Goal: Task Accomplishment & Management: Use online tool/utility

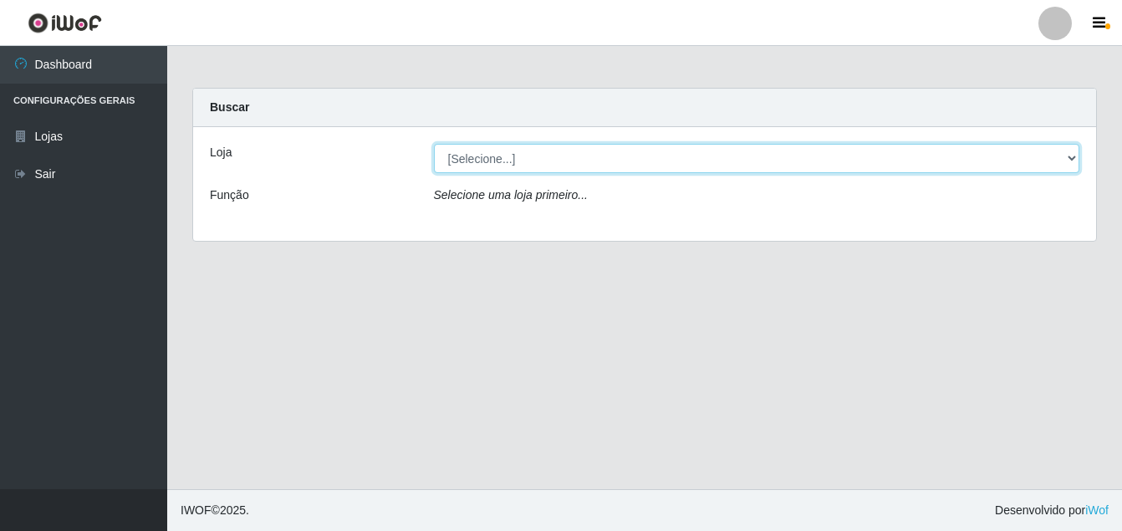
click at [574, 164] on select "[Selecione...] [PERSON_NAME]" at bounding box center [757, 158] width 646 height 29
select select "402"
click at [434, 144] on select "[Selecione...] [PERSON_NAME]" at bounding box center [757, 158] width 646 height 29
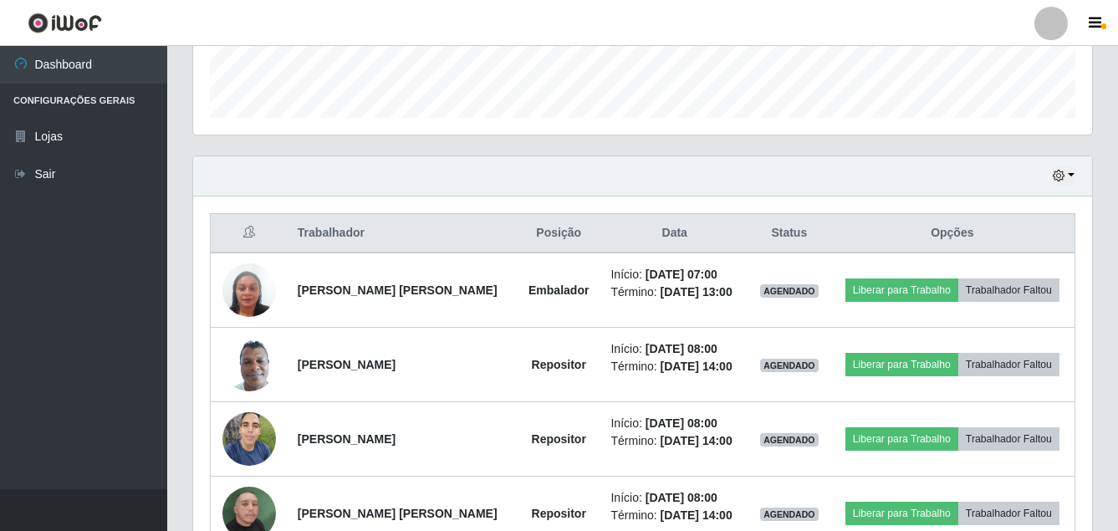
scroll to position [477, 0]
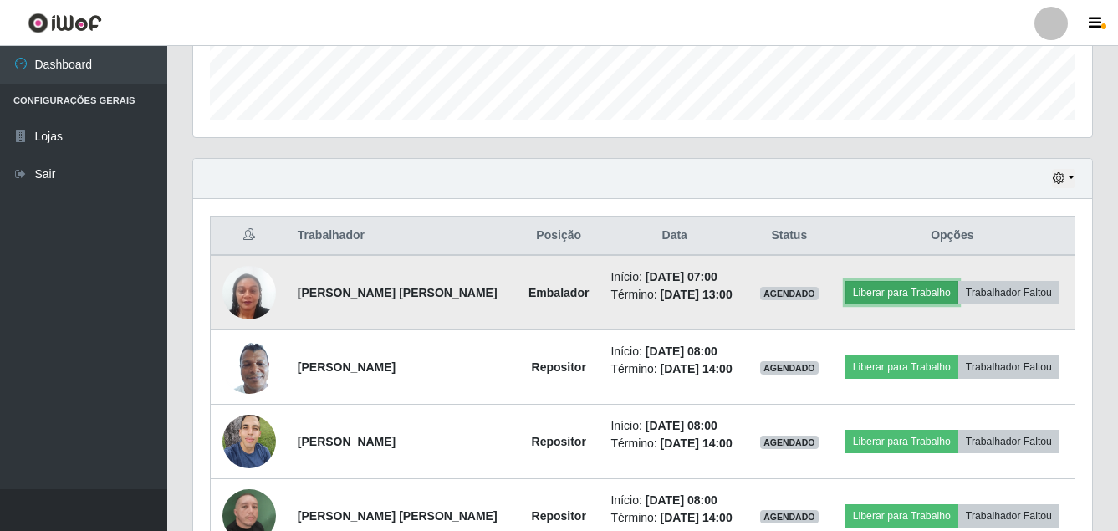
click at [887, 287] on button "Liberar para Trabalho" at bounding box center [901, 292] width 113 height 23
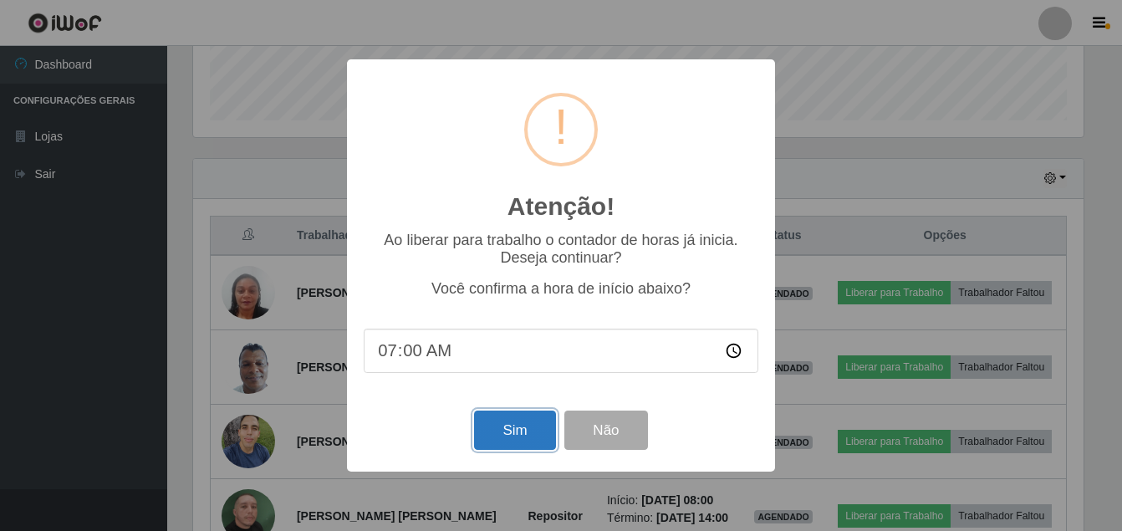
click at [540, 427] on button "Sim" at bounding box center [514, 430] width 81 height 39
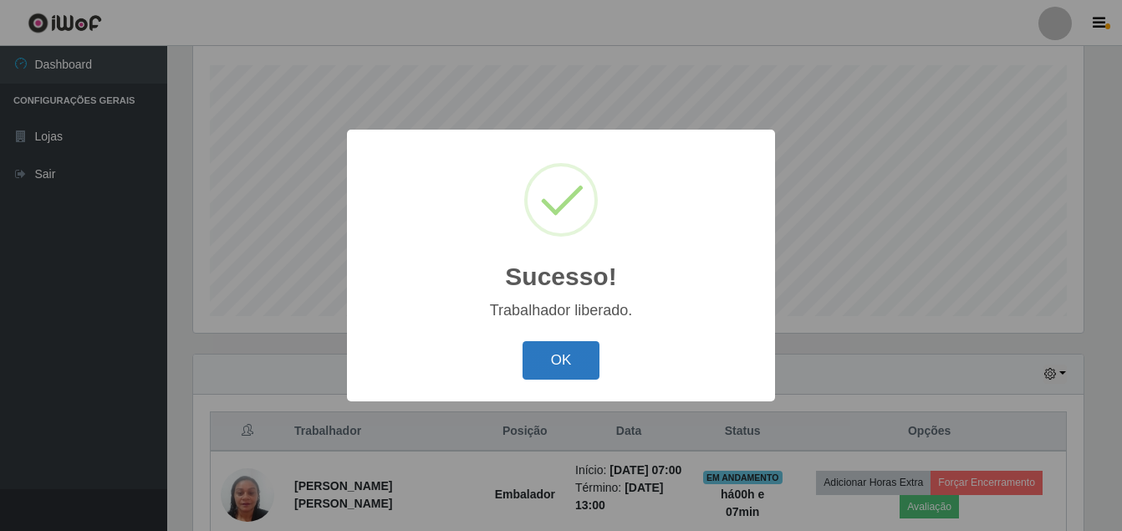
click at [558, 360] on button "OK" at bounding box center [562, 360] width 78 height 39
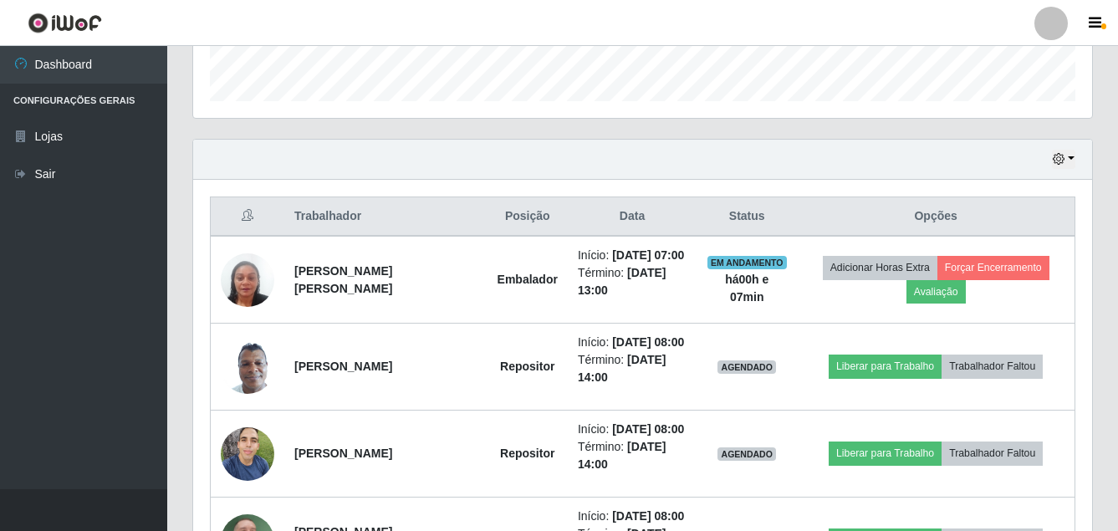
scroll to position [533, 0]
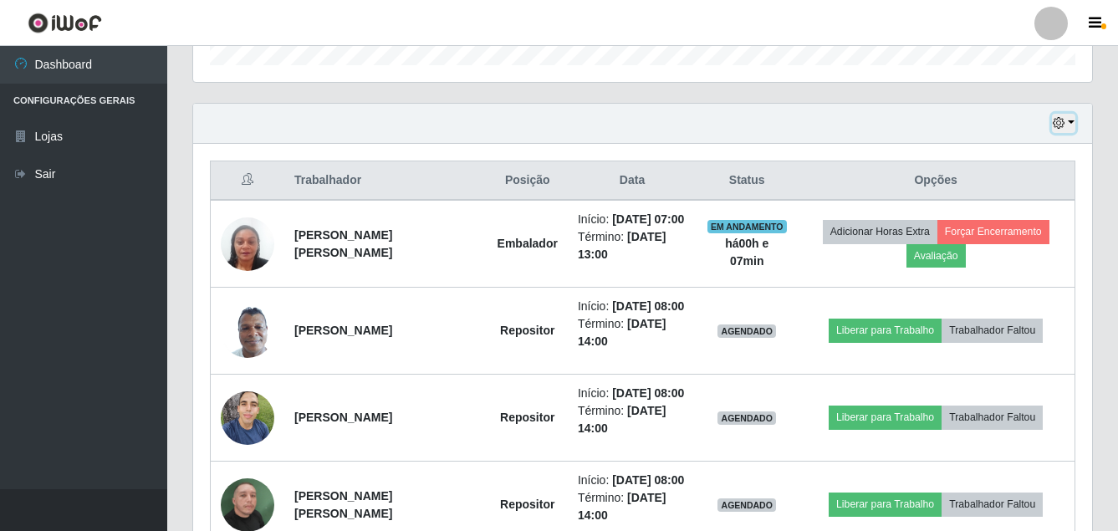
click at [1056, 120] on icon "button" at bounding box center [1059, 123] width 12 height 12
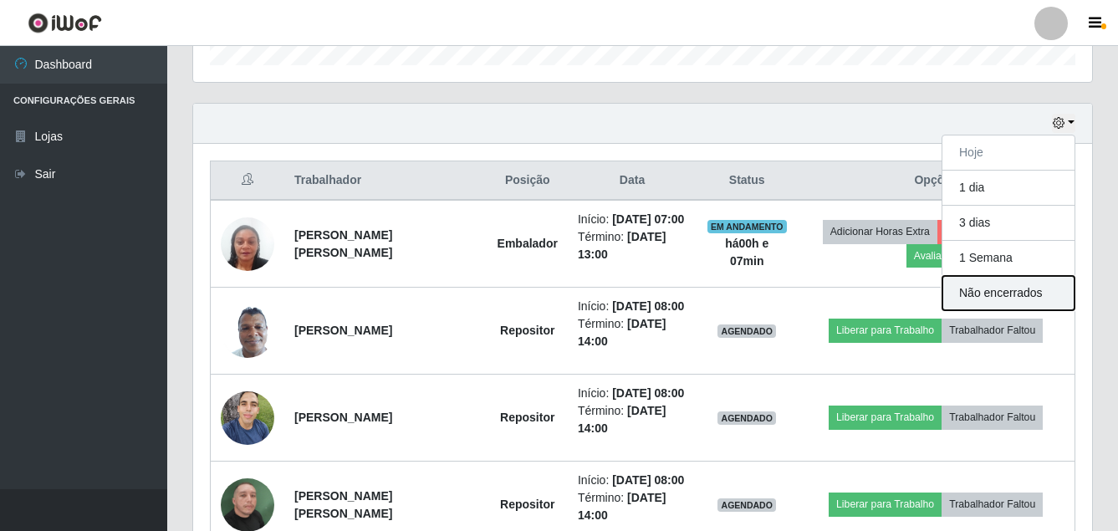
click at [1032, 285] on button "Não encerrados" at bounding box center [1008, 293] width 132 height 34
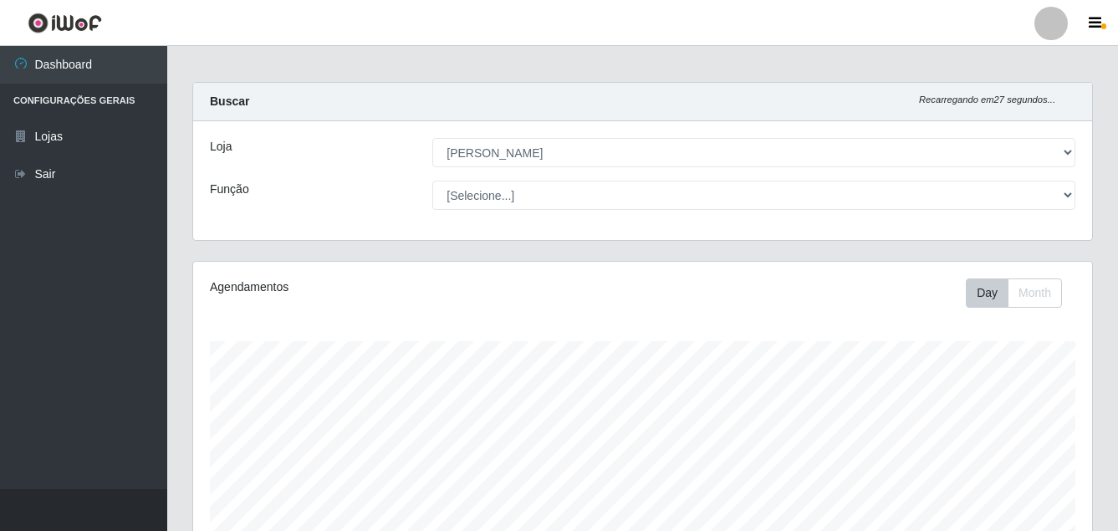
scroll to position [0, 0]
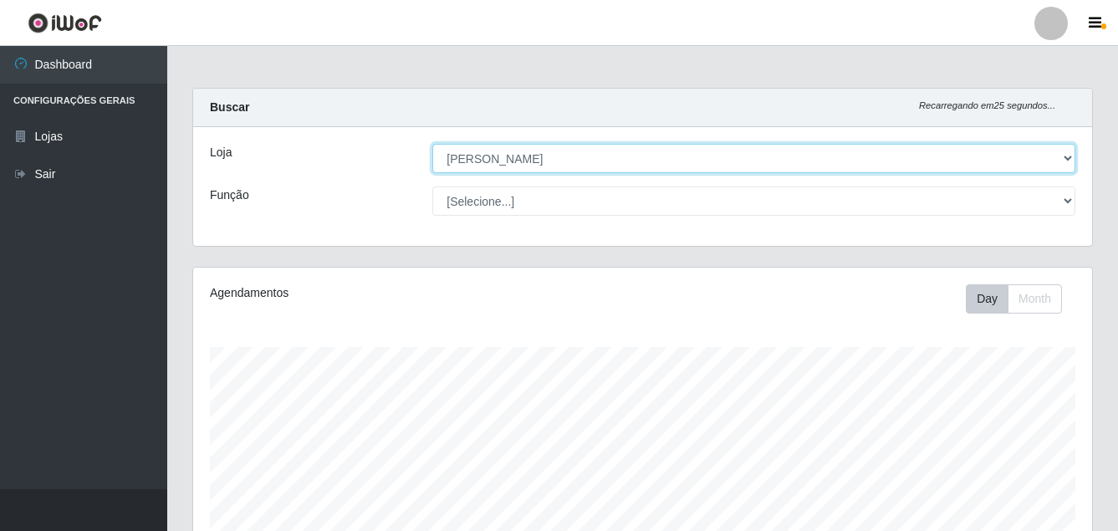
click at [650, 157] on select "[Selecione...] [PERSON_NAME]" at bounding box center [753, 158] width 643 height 29
click at [432, 144] on select "[Selecione...] [PERSON_NAME]" at bounding box center [753, 158] width 643 height 29
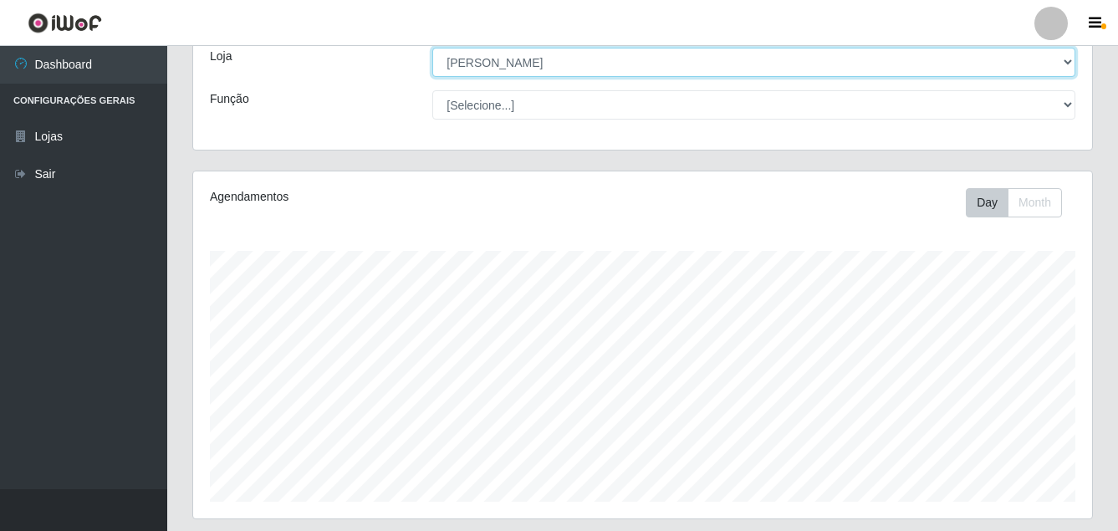
scroll to position [282, 0]
